Goal: Transaction & Acquisition: Purchase product/service

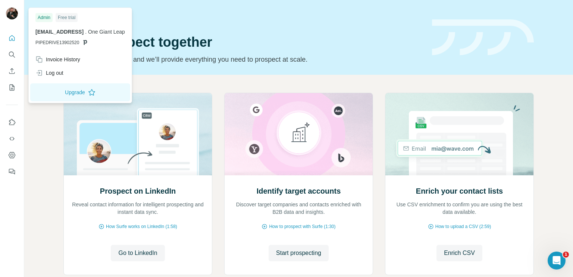
click at [14, 18] on img at bounding box center [12, 13] width 12 height 12
click at [64, 66] on div "Invoice History Log out" at bounding box center [80, 66] width 100 height 27
click at [67, 61] on div "Invoice History" at bounding box center [57, 59] width 45 height 7
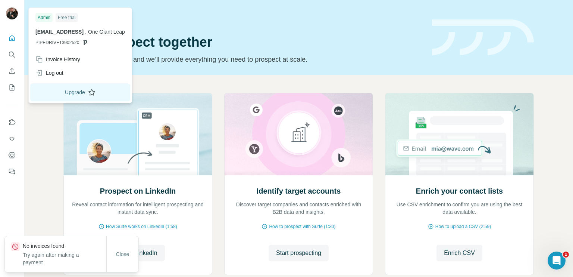
click at [88, 93] on button "Upgrade" at bounding box center [80, 92] width 100 height 18
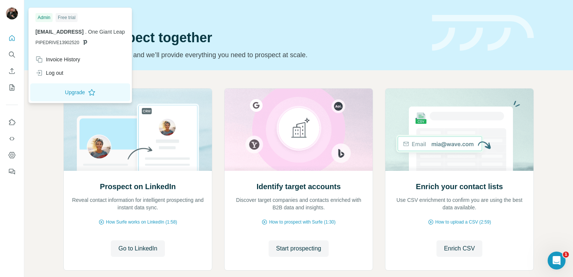
scroll to position [26, 0]
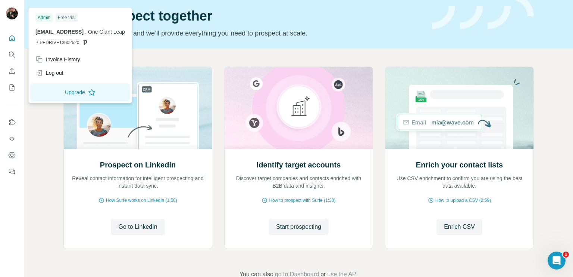
click at [68, 18] on div "Free trial" at bounding box center [67, 17] width 22 height 9
click at [203, 52] on div "Prospect on LinkedIn Reveal contact information for intelligent prospecting and…" at bounding box center [298, 173] width 549 height 248
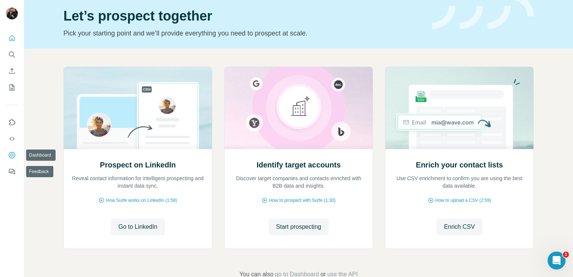
click at [13, 154] on icon "Dashboard" at bounding box center [11, 154] width 7 height 7
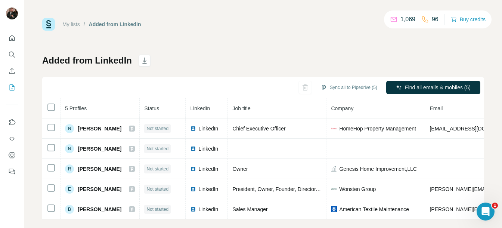
scroll to position [13, 0]
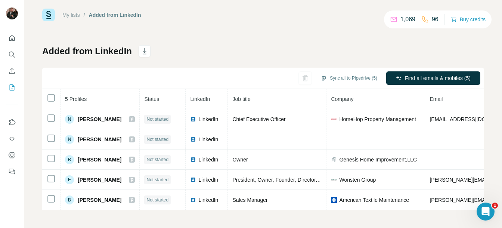
drag, startPoint x: 389, startPoint y: 19, endPoint x: 439, endPoint y: 19, distance: 50.0
click at [439, 19] on div "1,069 96 Buy credits" at bounding box center [437, 19] width 107 height 18
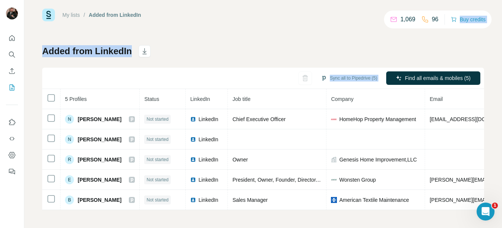
drag, startPoint x: 436, startPoint y: 19, endPoint x: 376, endPoint y: 21, distance: 60.1
click at [376, 21] on div "My lists / Added from LinkedIn 1,069 96 Buy credits Added from LinkedIn Sync al…" at bounding box center [263, 109] width 442 height 201
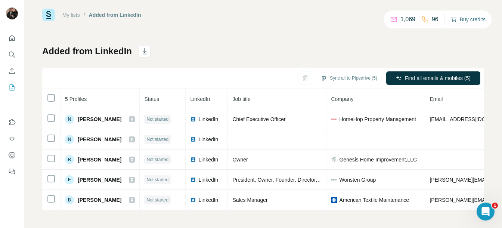
click at [465, 21] on button "Buy credits" at bounding box center [467, 19] width 35 height 10
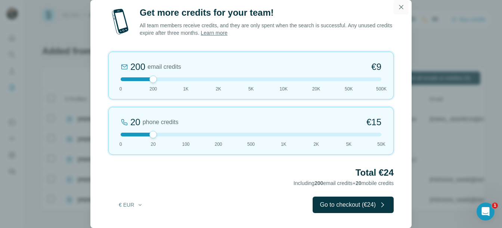
click at [400, 9] on icon "button" at bounding box center [400, 6] width 7 height 7
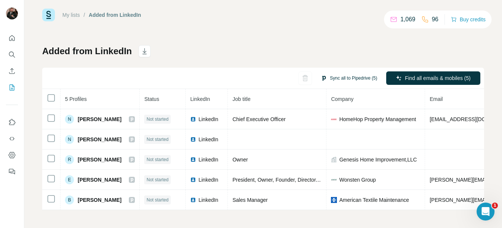
click at [331, 72] on button "Sync all to Pipedrive (5)" at bounding box center [348, 77] width 67 height 11
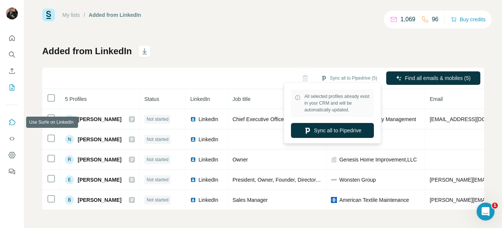
click at [13, 119] on icon "Use Surfe on LinkedIn" at bounding box center [11, 121] width 7 height 7
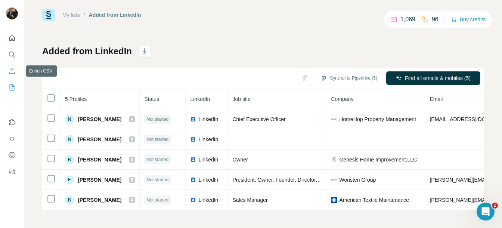
click at [11, 71] on icon "Enrich CSV" at bounding box center [11, 70] width 7 height 7
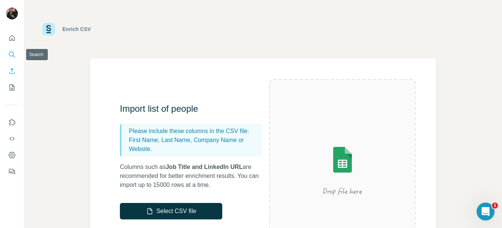
click at [10, 54] on icon "Search" at bounding box center [11, 54] width 7 height 7
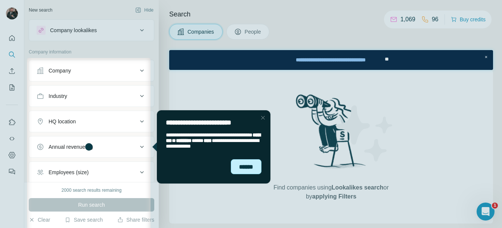
click at [246, 168] on div "******" at bounding box center [246, 166] width 31 height 15
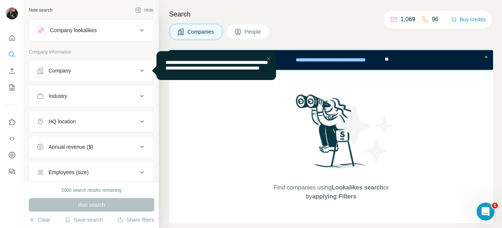
click at [128, 65] on button "Company" at bounding box center [91, 71] width 125 height 18
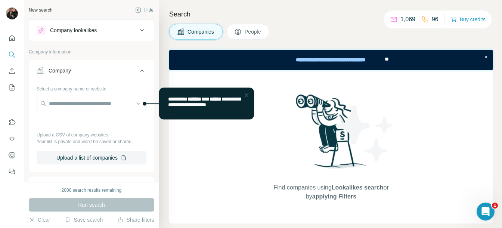
click at [128, 65] on button "Company" at bounding box center [91, 72] width 125 height 21
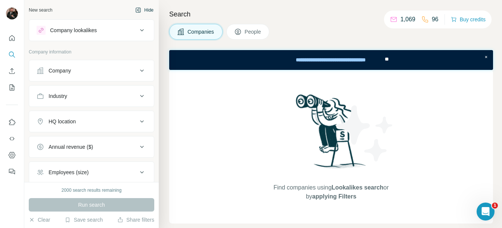
click at [143, 7] on button "Hide" at bounding box center [144, 9] width 29 height 11
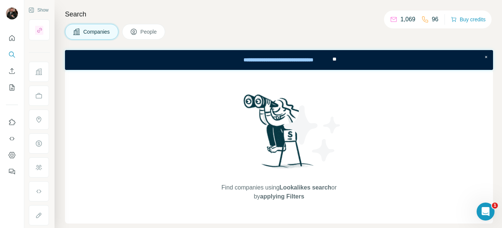
click at [168, 32] on div "Companies People" at bounding box center [279, 32] width 428 height 16
click at [151, 34] on span "People" at bounding box center [148, 31] width 17 height 7
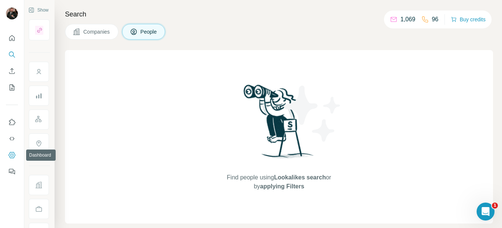
click at [9, 154] on icon "Dashboard" at bounding box center [11, 154] width 7 height 7
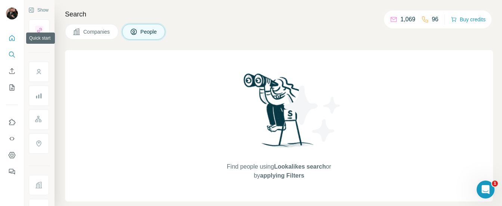
click at [12, 42] on button "Quick start" at bounding box center [12, 37] width 12 height 13
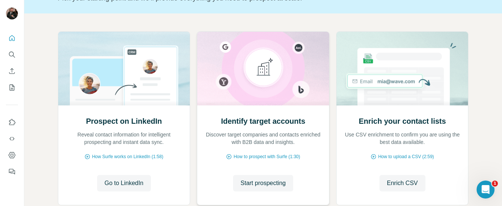
scroll to position [90, 0]
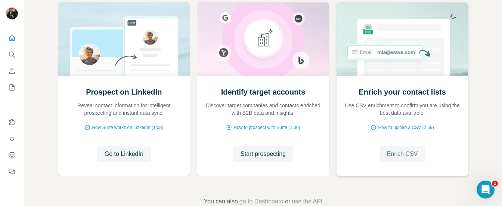
click at [397, 155] on span "Enrich CSV" at bounding box center [402, 153] width 31 height 9
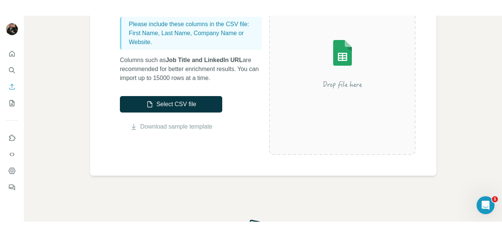
scroll to position [59, 0]
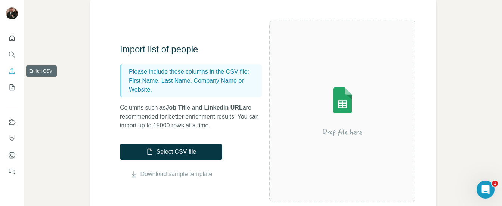
click at [11, 70] on icon "Enrich CSV" at bounding box center [11, 70] width 7 height 7
click at [12, 53] on icon "Search" at bounding box center [11, 54] width 7 height 7
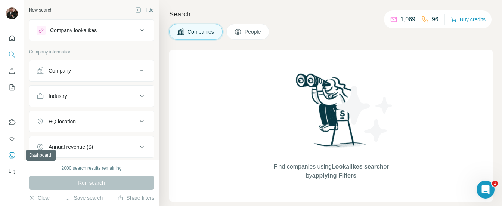
click at [14, 156] on icon "Dashboard" at bounding box center [11, 154] width 7 height 7
